Goal: Obtain resource: Download file/media

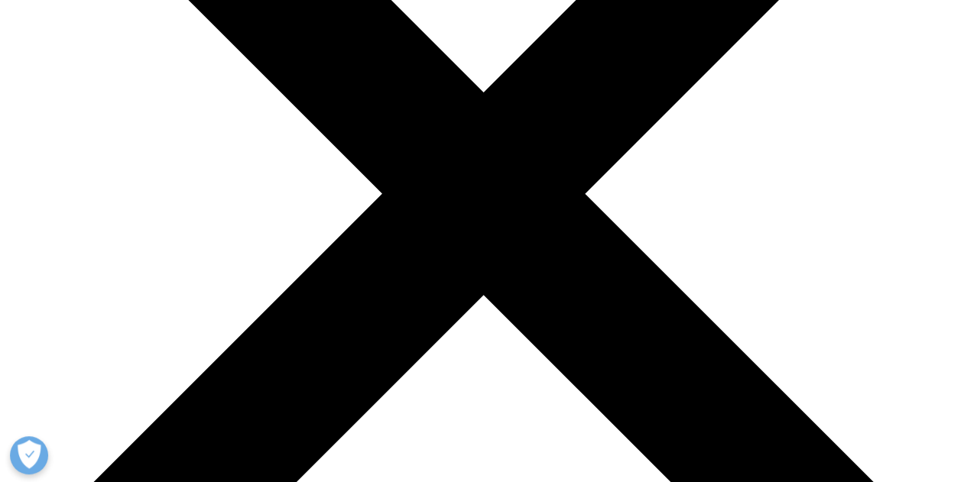
scroll to position [611, 0]
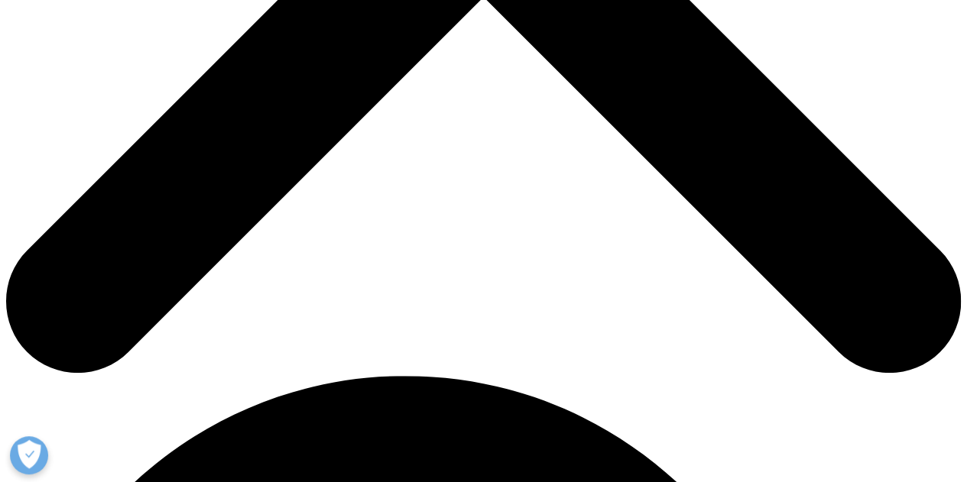
scroll to position [611, 0]
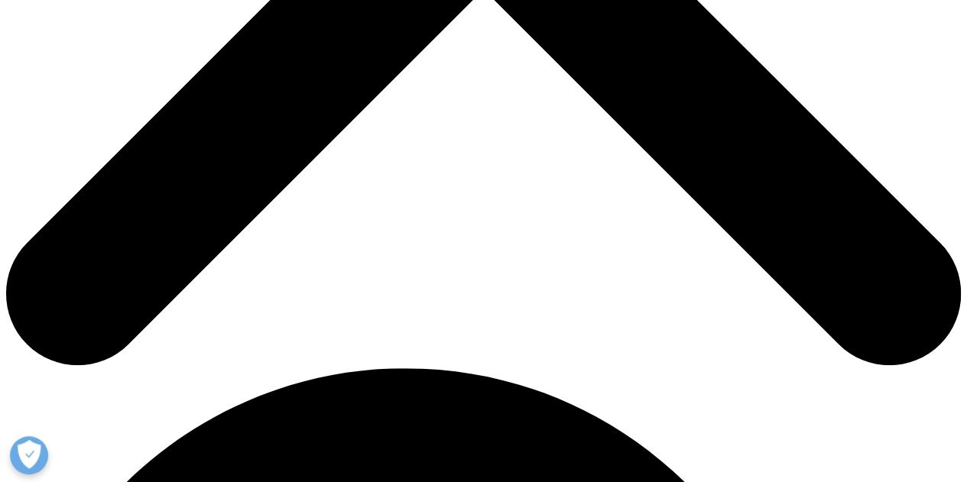
type input "[PERSON_NAME]"
type input "Mokati"
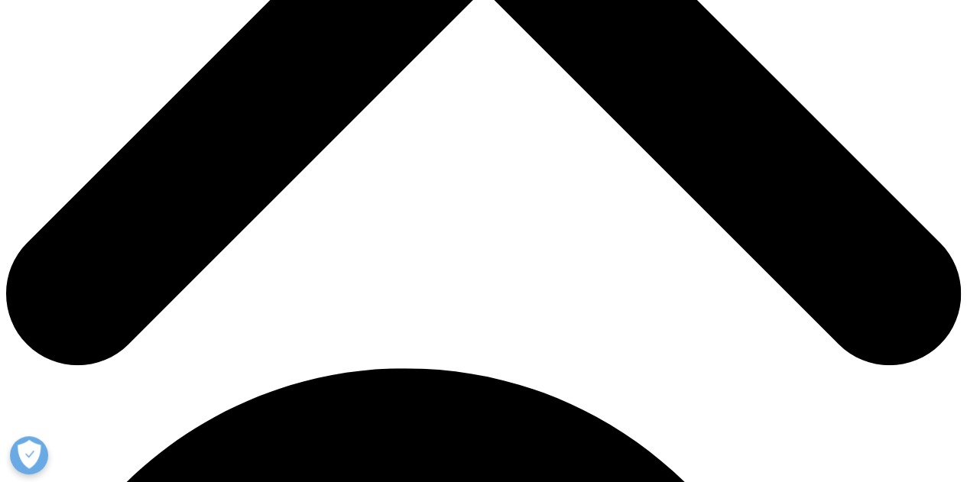
type input "[EMAIL_ADDRESS][DOMAIN_NAME]"
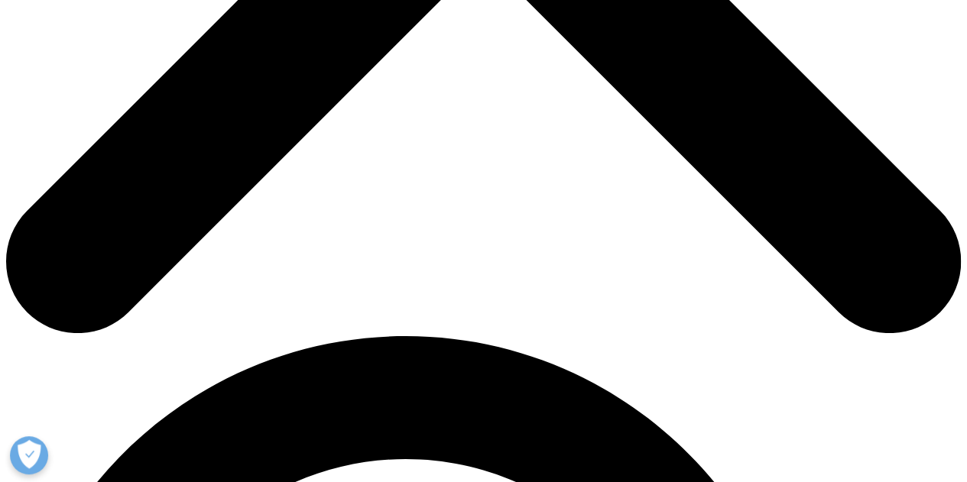
scroll to position [688, 0]
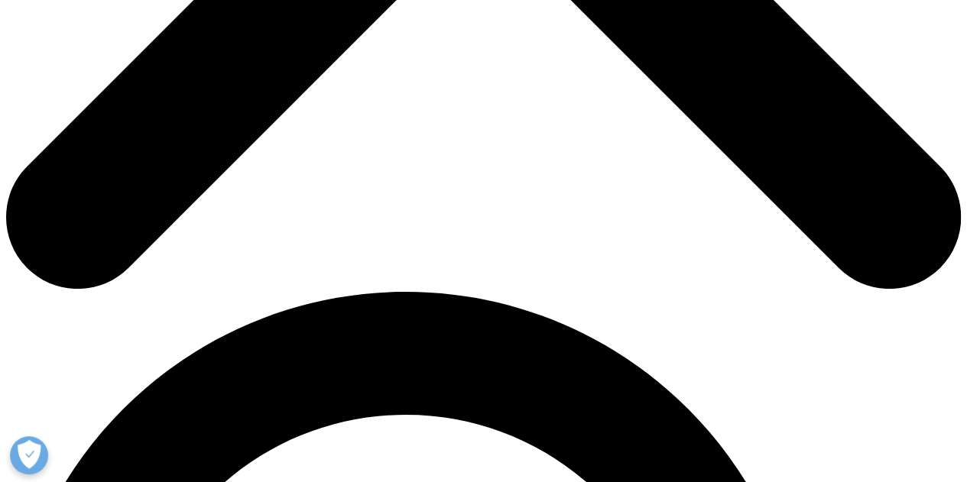
type input "BM"
type input "Aspen"
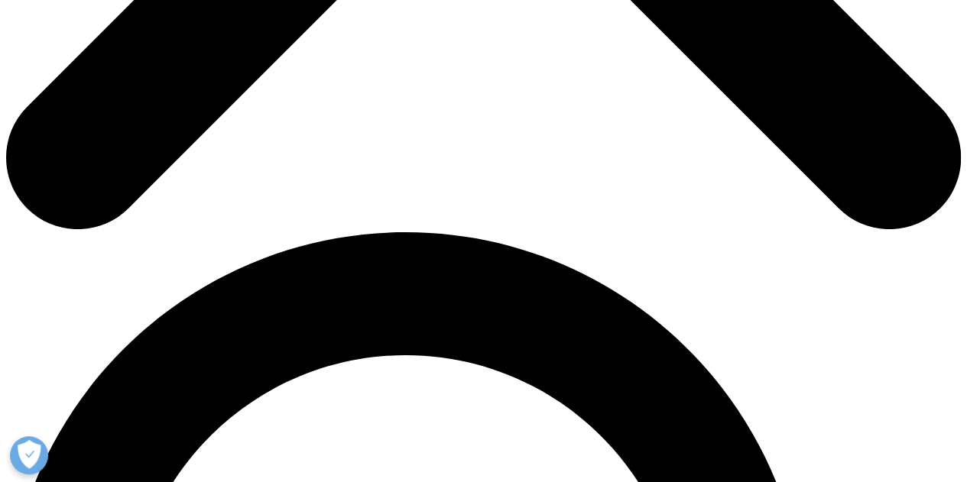
scroll to position [841, 0]
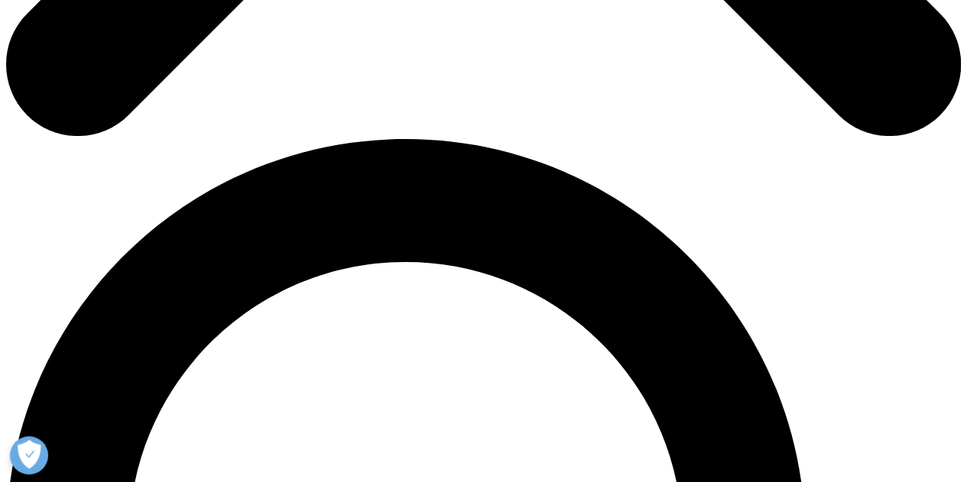
select select "[GEOGRAPHIC_DATA]"
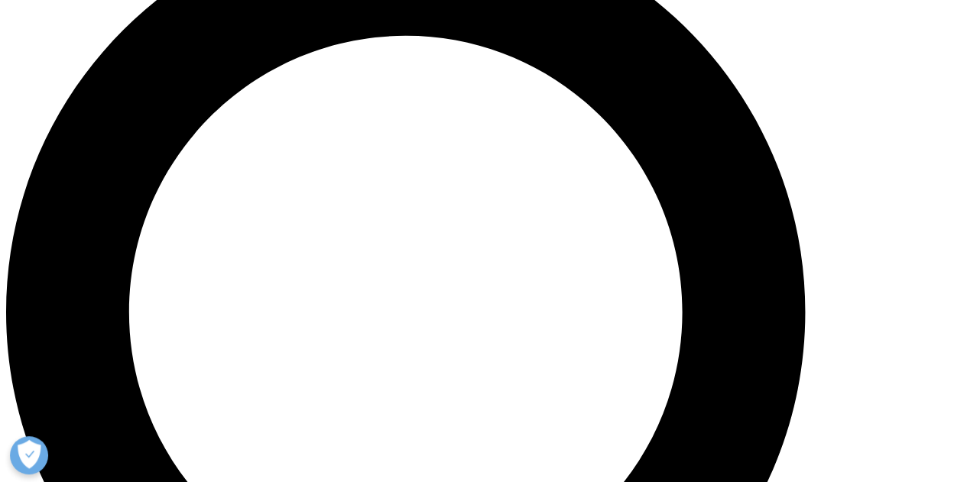
scroll to position [1070, 0]
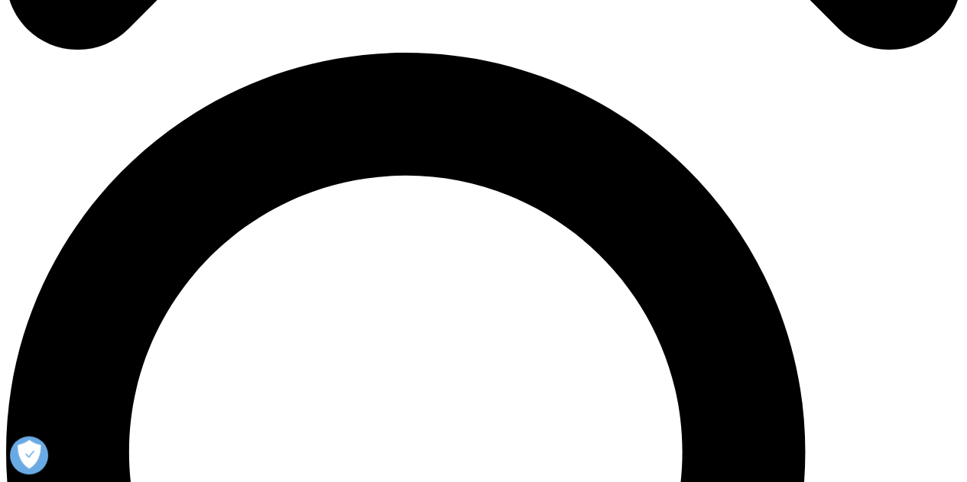
scroll to position [112, 370]
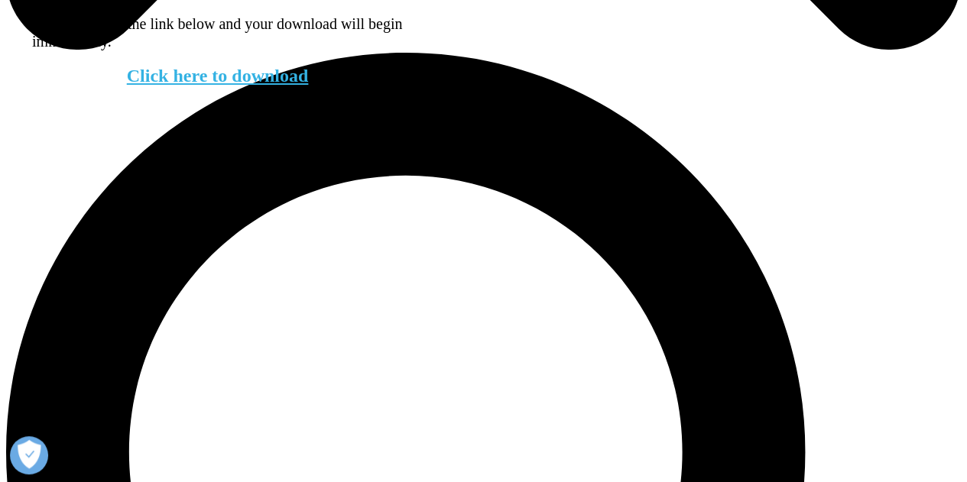
click at [197, 86] on link "Click here to download" at bounding box center [218, 76] width 182 height 20
